Goal: Entertainment & Leisure: Consume media (video, audio)

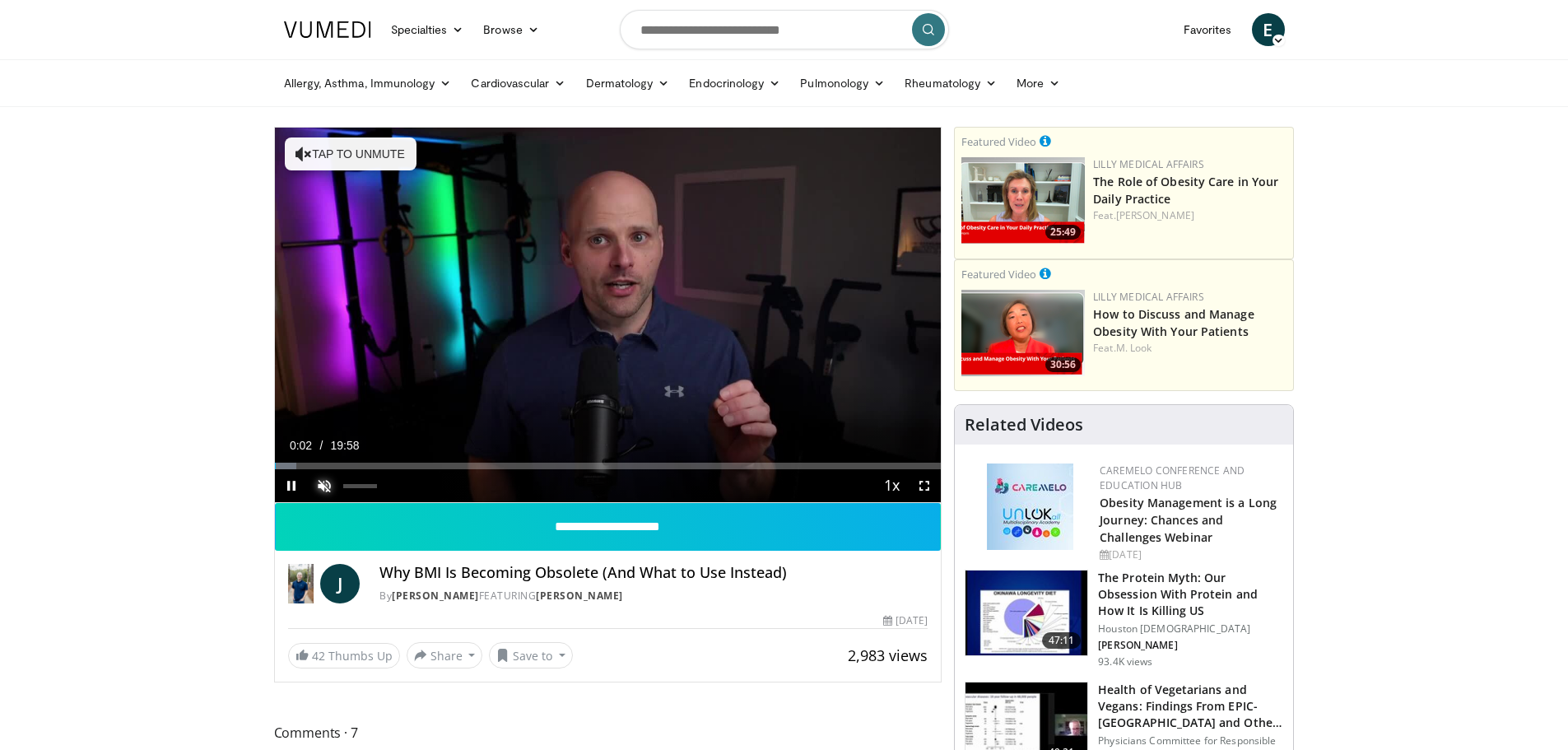
click at [331, 490] on span "Video Player" at bounding box center [324, 485] width 33 height 33
drag, startPoint x: 372, startPoint y: 485, endPoint x: 386, endPoint y: 486, distance: 14.0
click at [386, 486] on div "Mute 100%" at bounding box center [349, 485] width 82 height 33
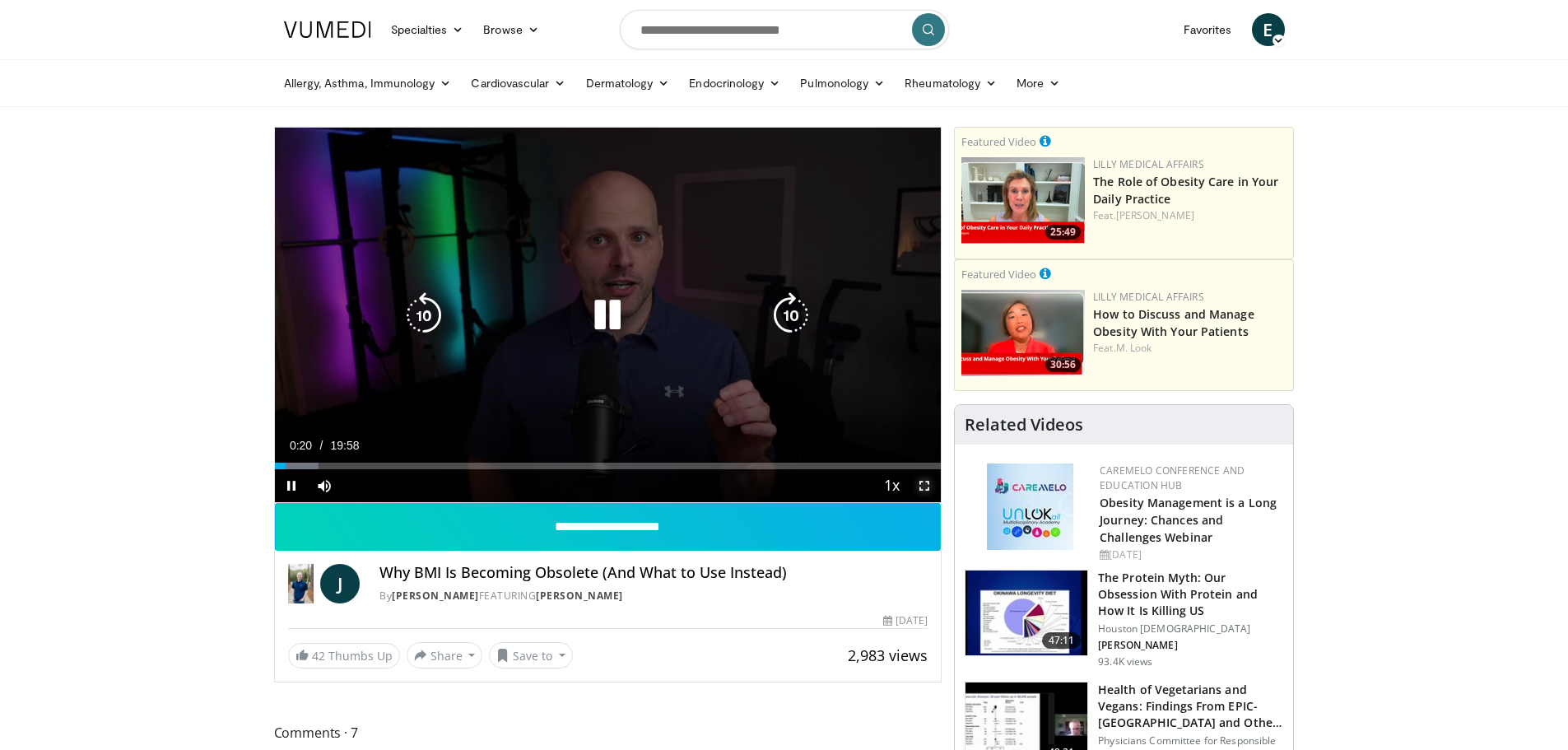
drag, startPoint x: 920, startPoint y: 482, endPoint x: 920, endPoint y: 582, distance: 100.0
click at [920, 482] on span "Video Player" at bounding box center [924, 485] width 33 height 33
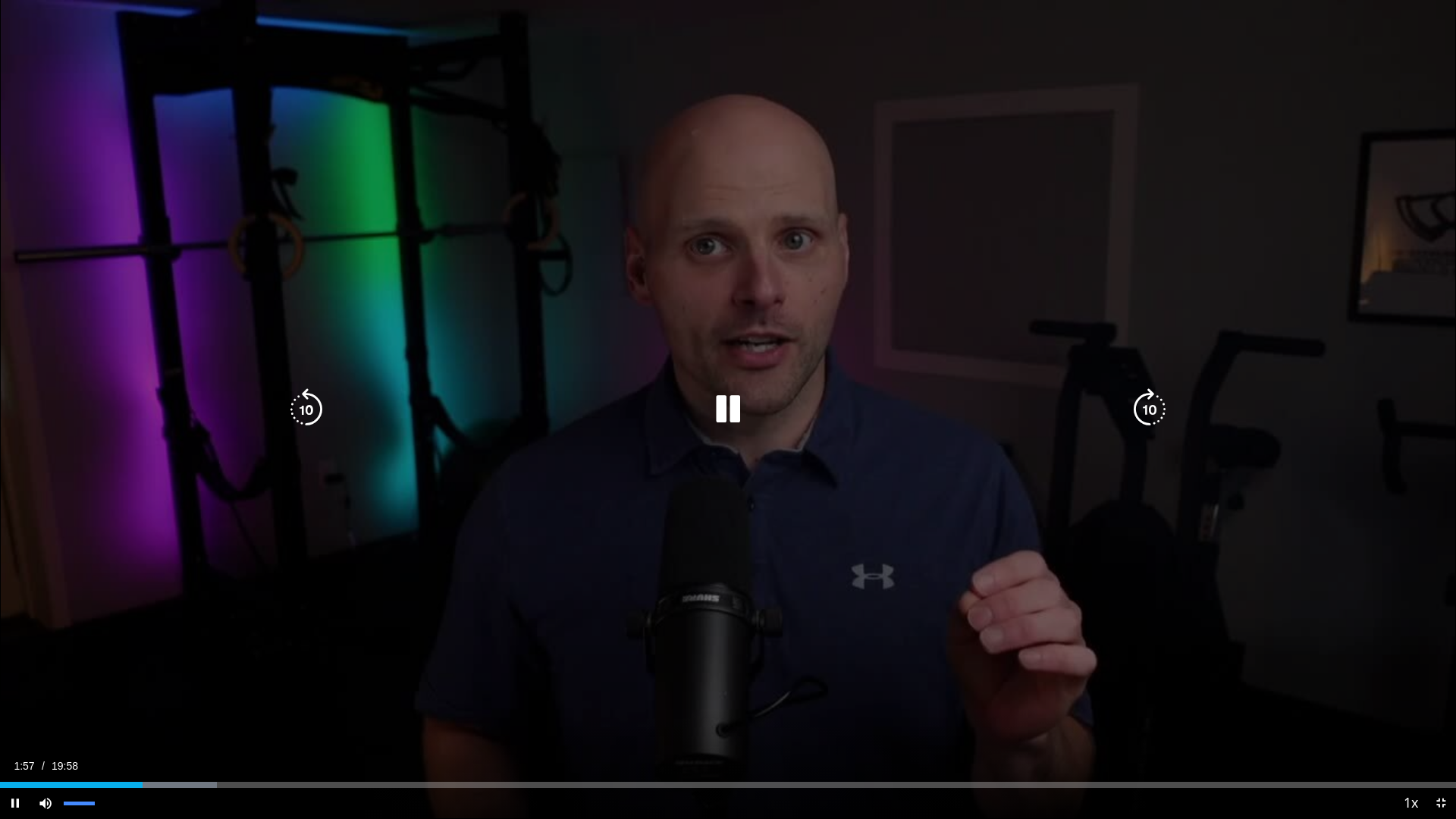
drag, startPoint x: 86, startPoint y: 802, endPoint x: 103, endPoint y: 803, distance: 17.0
click at [103, 690] on div "Mute 100%" at bounding box center [68, 803] width 76 height 30
drag, startPoint x: 95, startPoint y: 806, endPoint x: 104, endPoint y: 804, distance: 9.2
click at [104, 690] on div "Mute 100%" at bounding box center [68, 803] width 76 height 30
click at [728, 409] on icon "Video Player" at bounding box center [728, 409] width 43 height 43
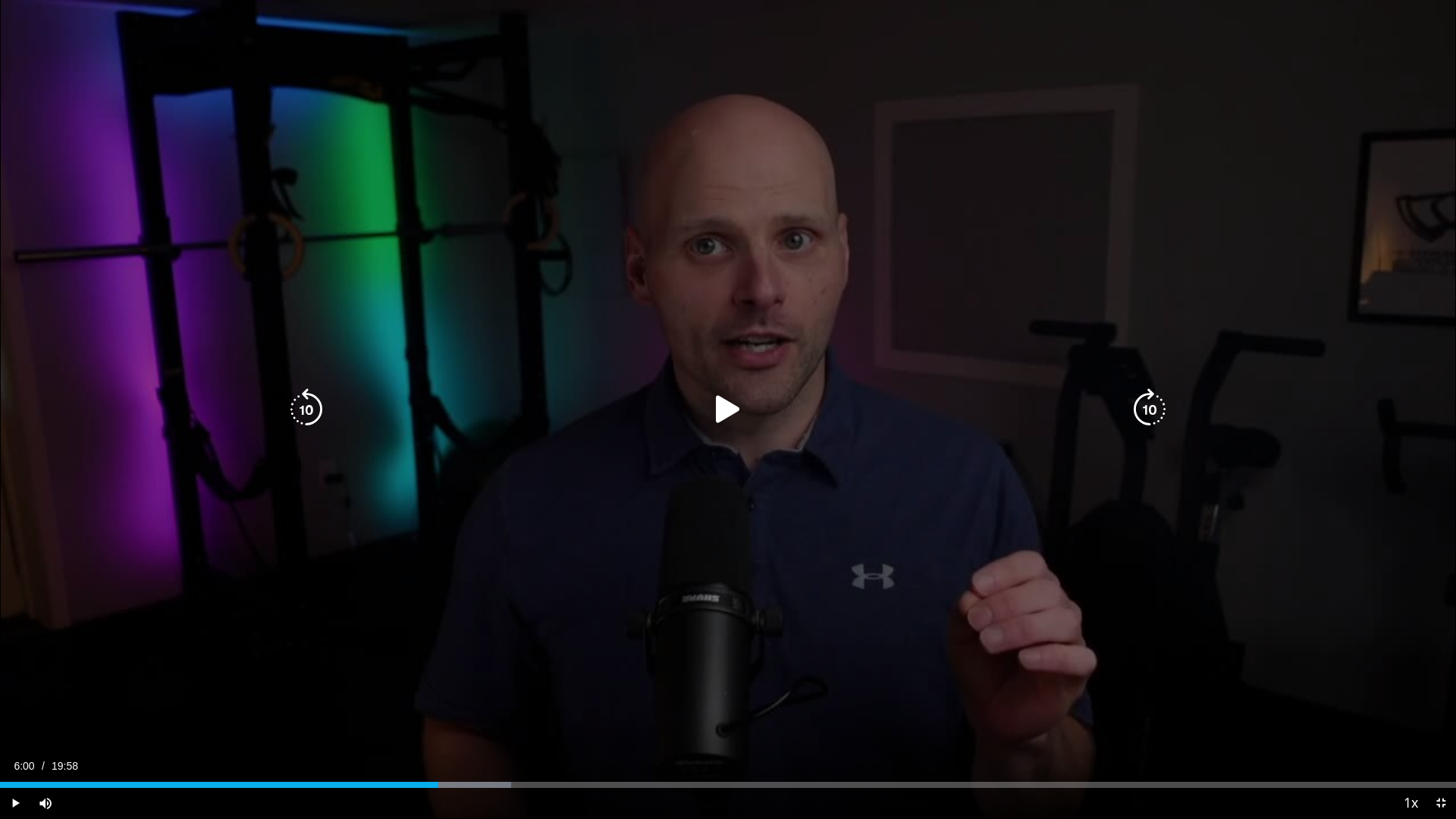
click at [723, 413] on icon "Video Player" at bounding box center [728, 410] width 43 height 43
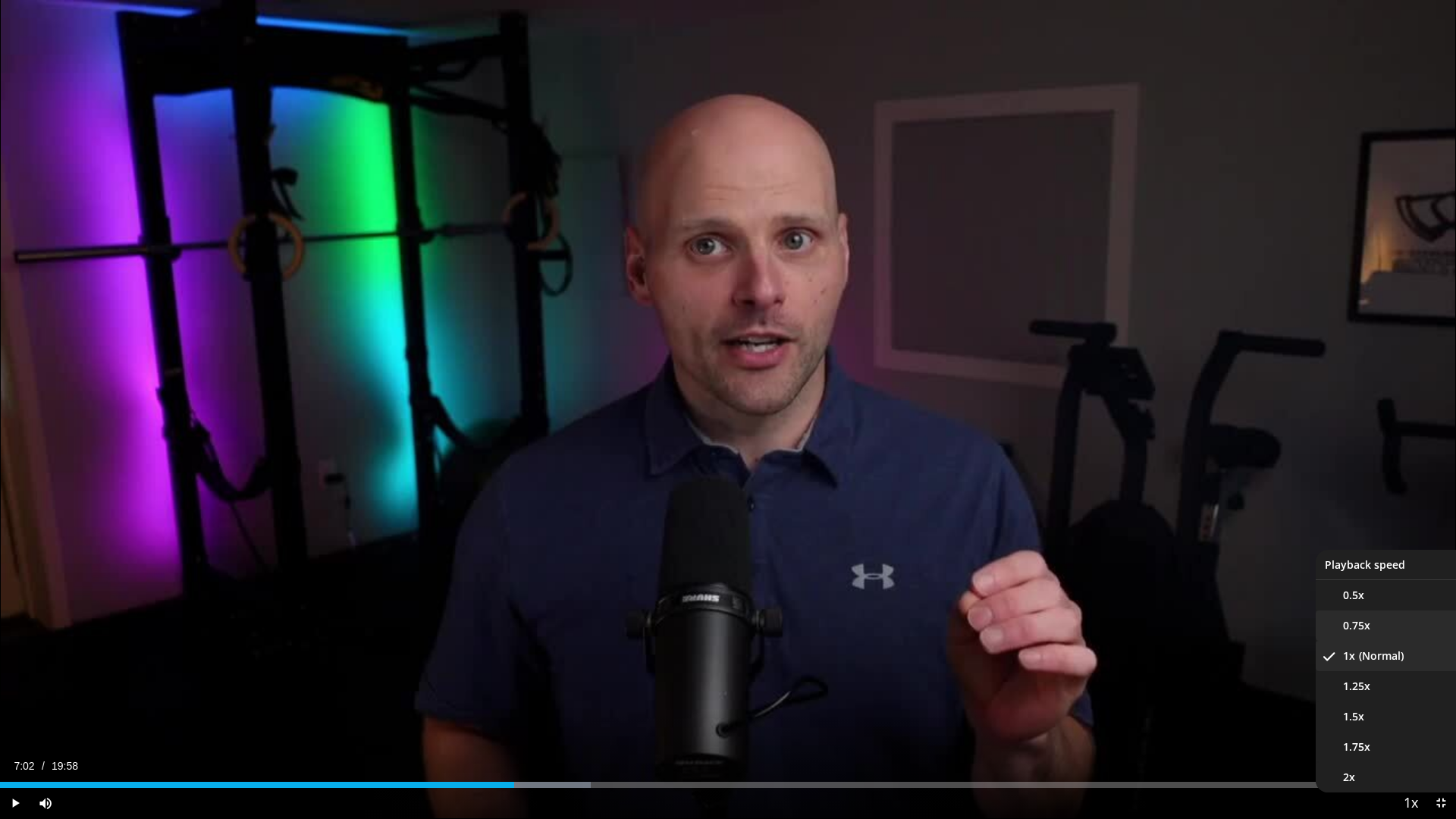
click at [1348, 620] on span "0.75x" at bounding box center [1357, 626] width 27 height 15
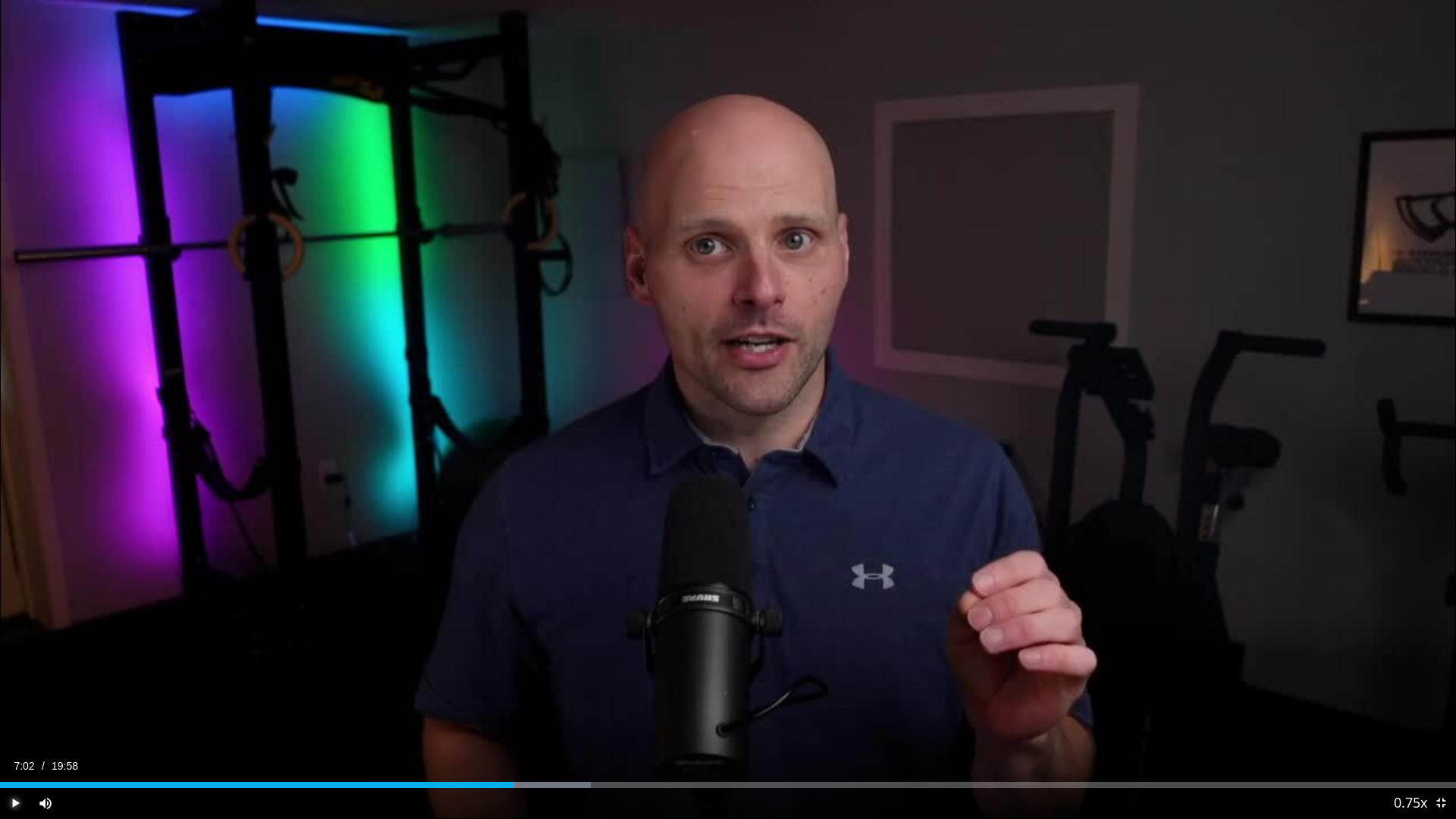
click at [15, 690] on span "Video Player" at bounding box center [15, 803] width 30 height 30
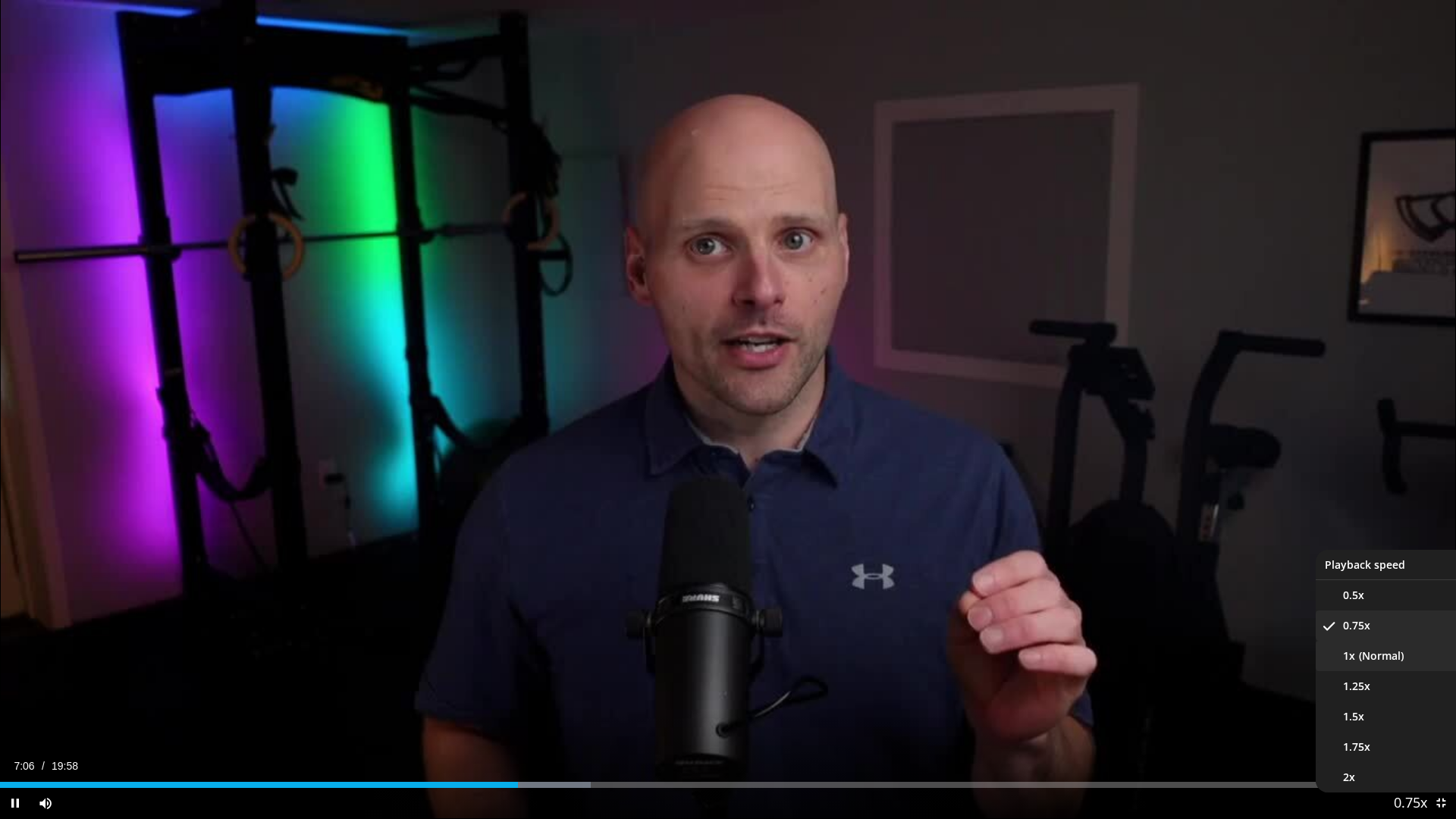
click at [1364, 658] on li "1x" at bounding box center [1391, 656] width 152 height 30
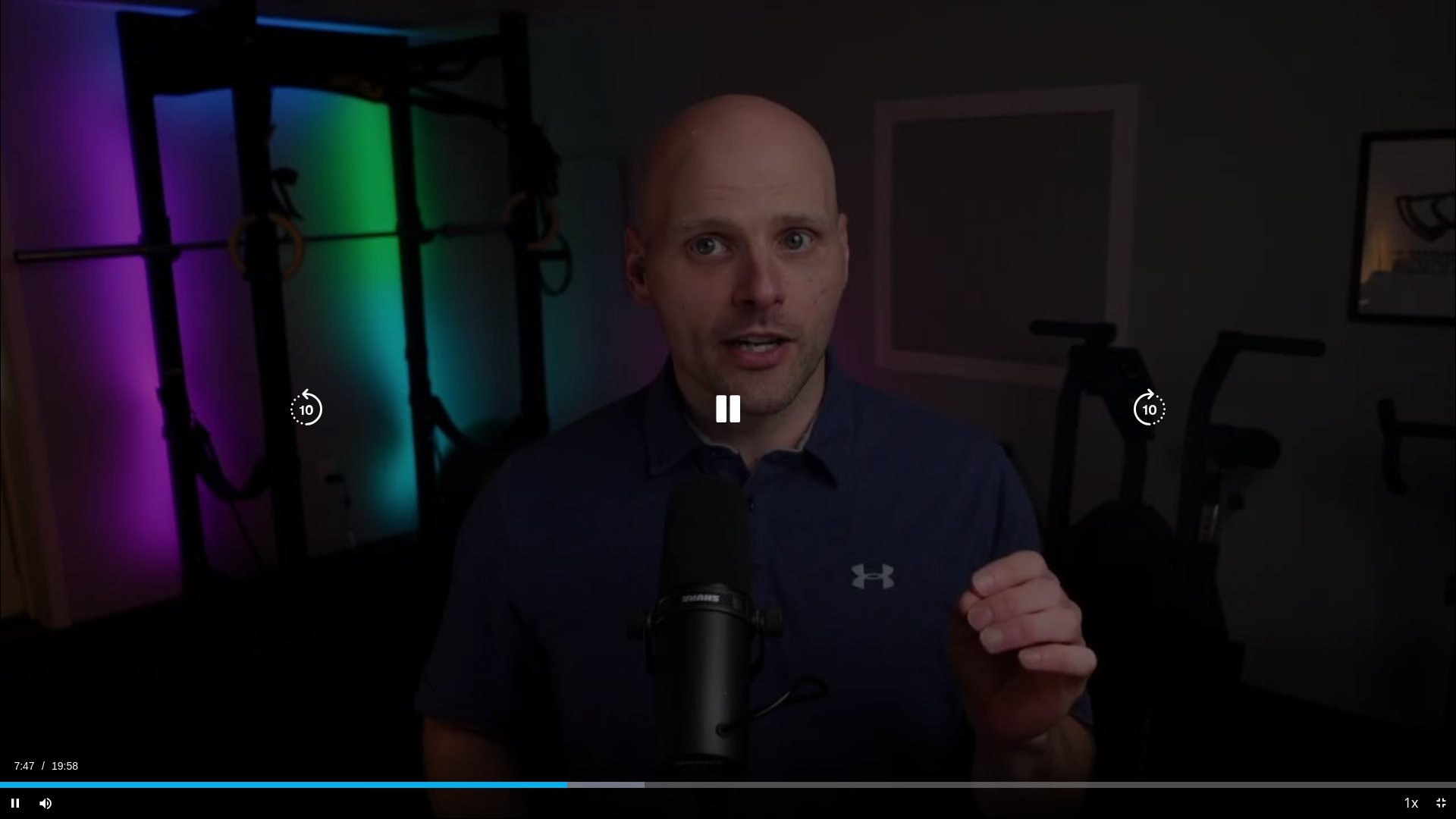
drag, startPoint x: 797, startPoint y: 5, endPoint x: 69, endPoint y: 145, distance: 741.3
click at [64, 187] on div "10 seconds Tap to unmute" at bounding box center [728, 409] width 1456 height 819
click at [218, 5] on div "10 seconds Tap to unmute" at bounding box center [728, 409] width 1456 height 819
click at [1169, 77] on div "10 seconds Tap to unmute" at bounding box center [728, 409] width 1456 height 819
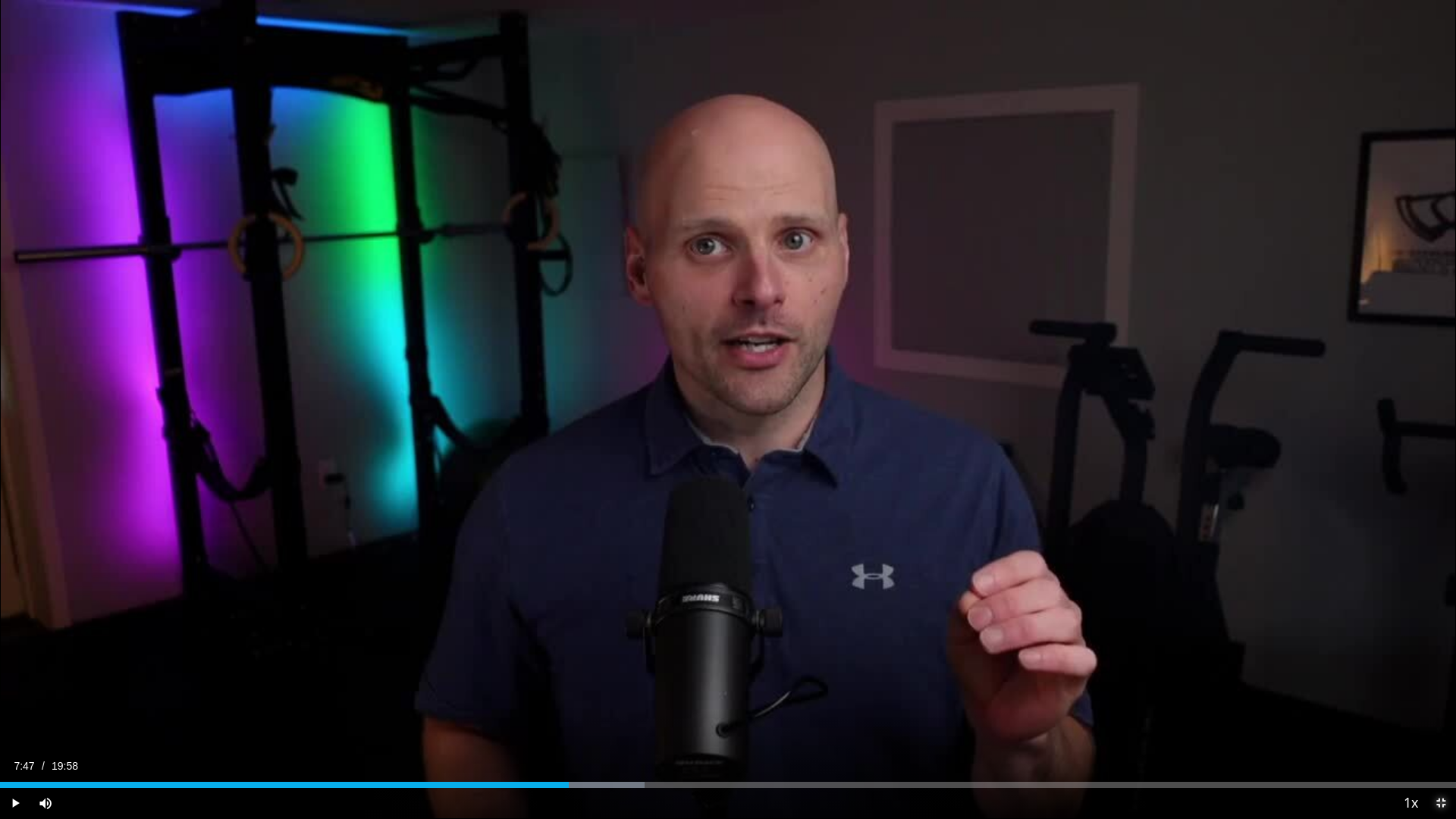
click at [1444, 690] on span "Video Player" at bounding box center [1440, 803] width 30 height 30
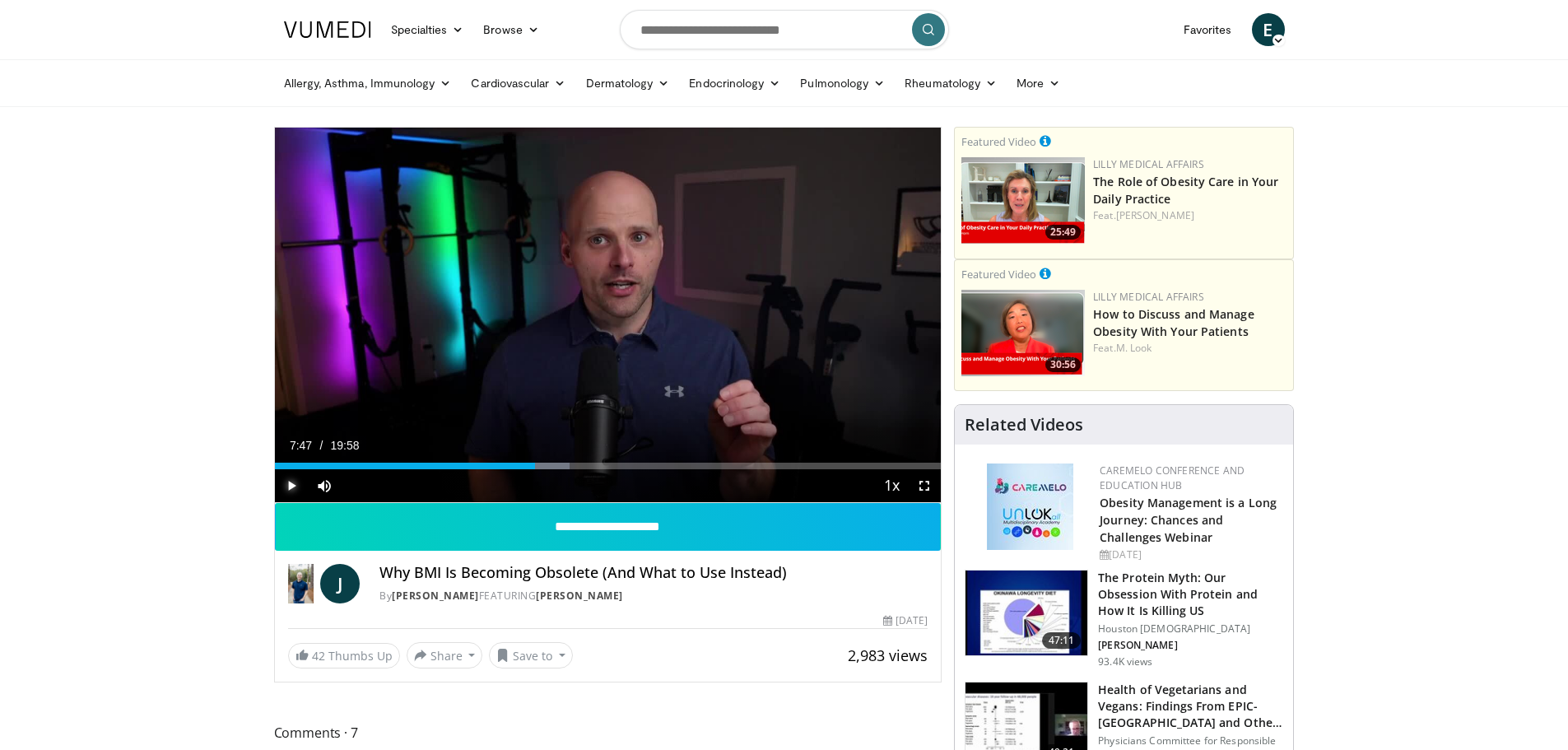
click at [298, 483] on span "Video Player" at bounding box center [291, 485] width 33 height 33
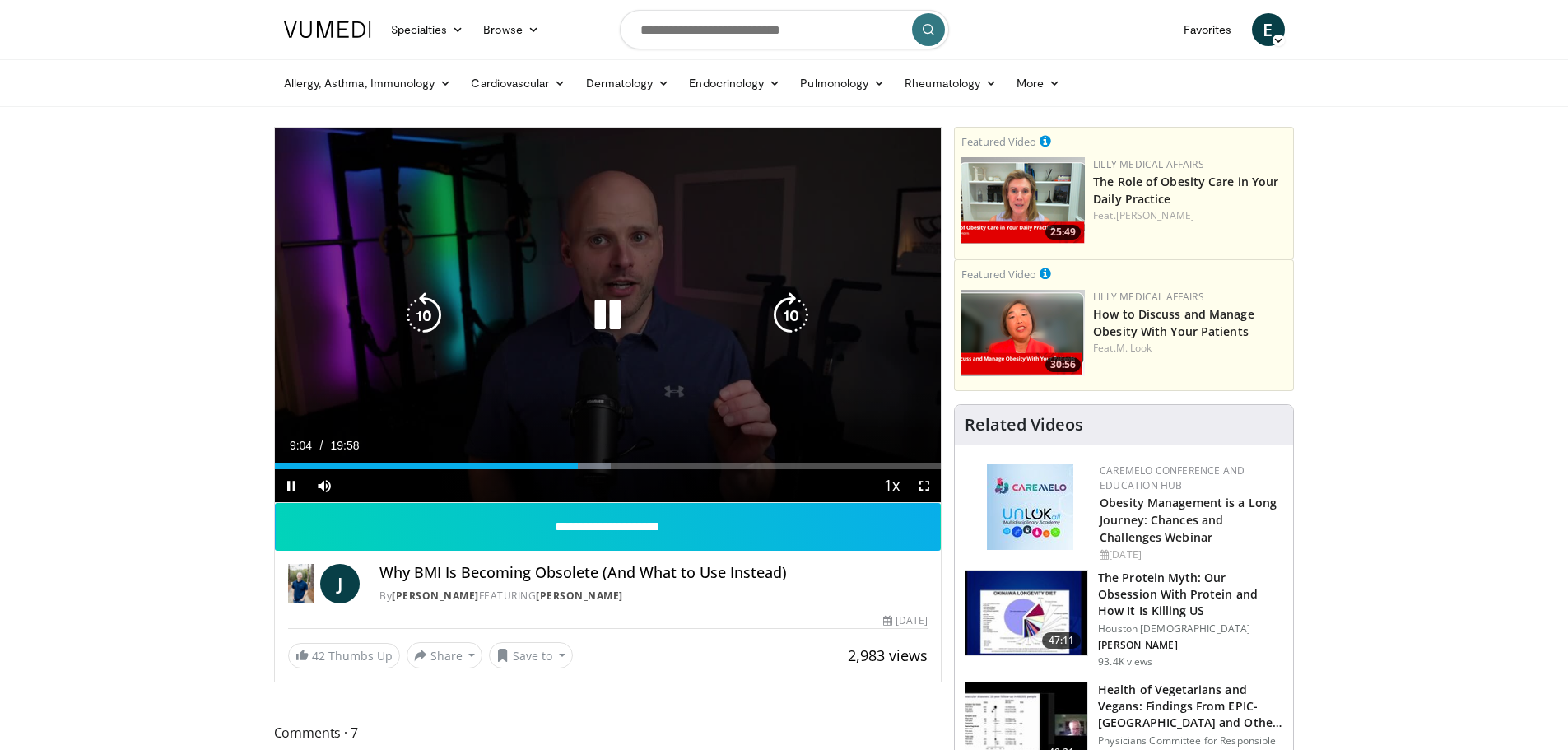
click at [610, 313] on icon "Video Player" at bounding box center [608, 316] width 46 height 46
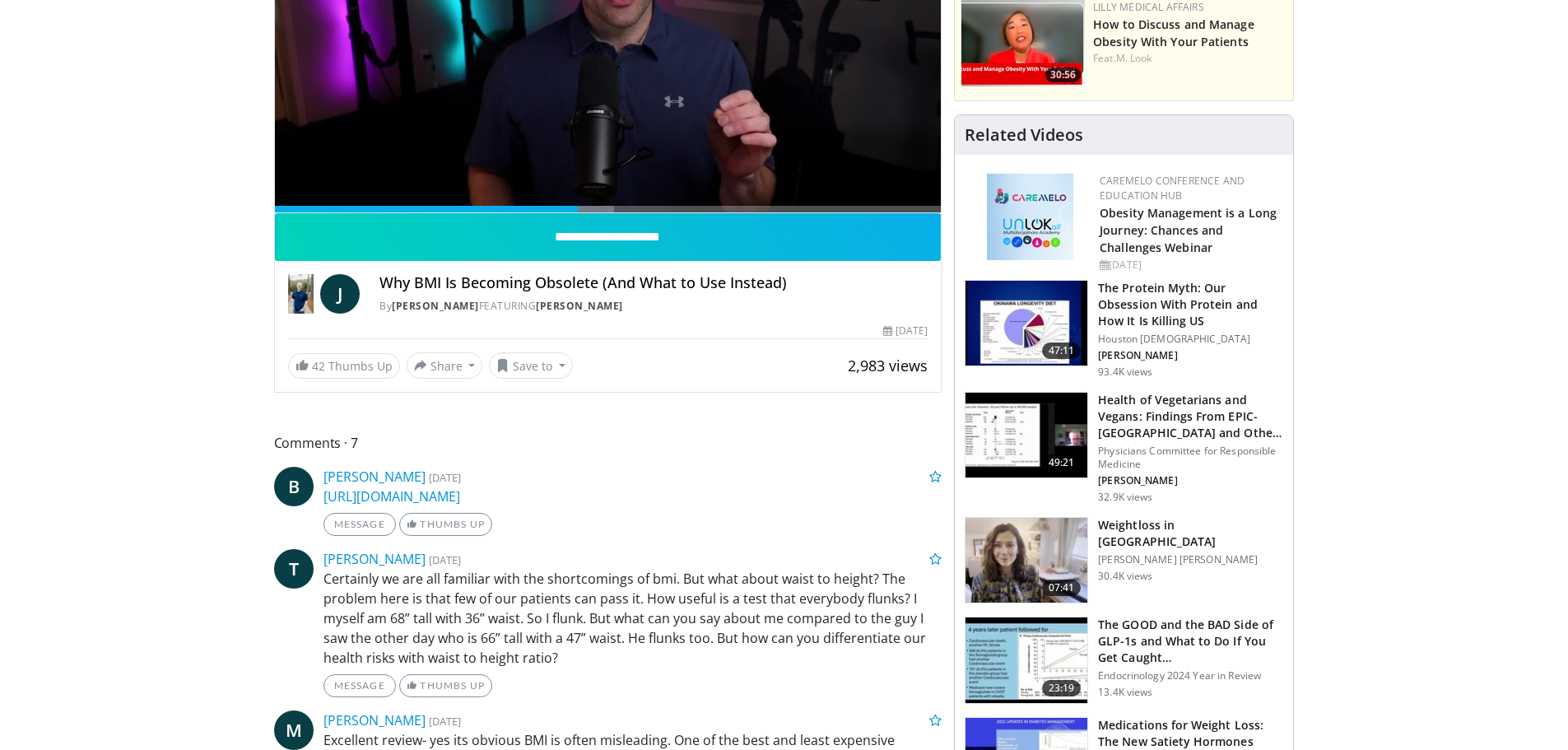
scroll to position [329, 0]
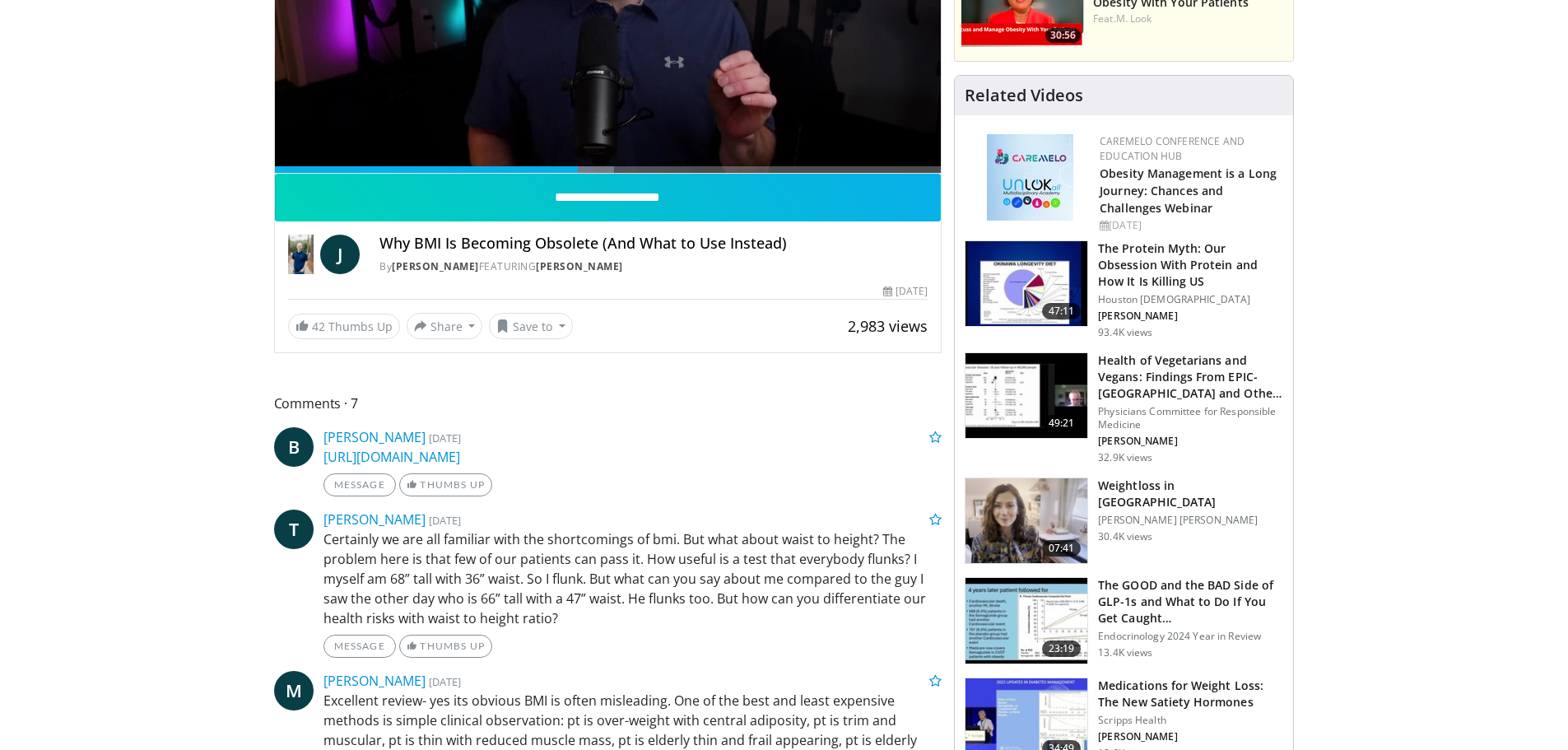
click at [1128, 482] on h3 "Weightloss in [GEOGRAPHIC_DATA]" at bounding box center [1191, 494] width 185 height 33
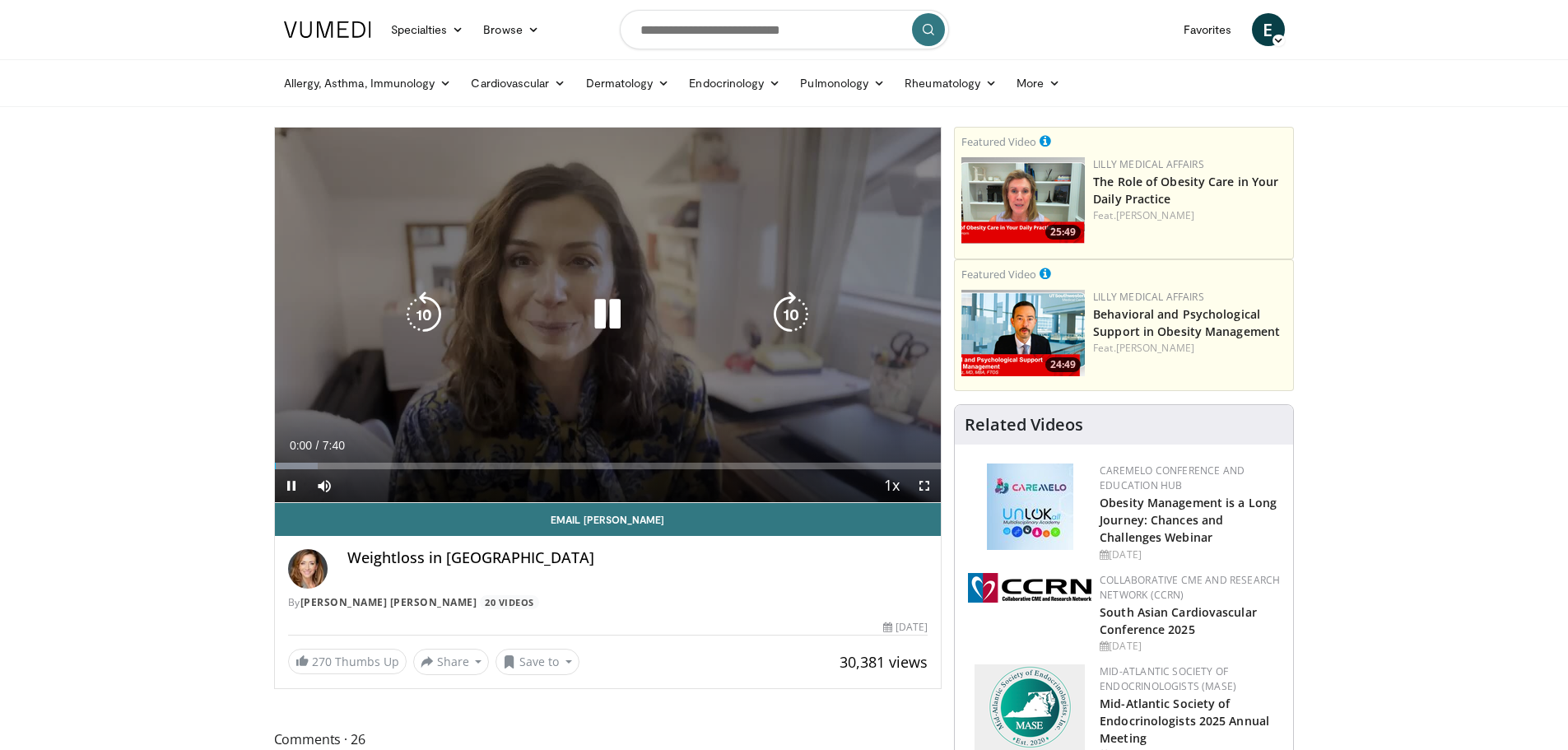
click at [606, 307] on icon "Video Player" at bounding box center [608, 315] width 46 height 46
click at [611, 312] on icon "Video Player" at bounding box center [608, 315] width 46 height 46
